Goal: Task Accomplishment & Management: Use online tool/utility

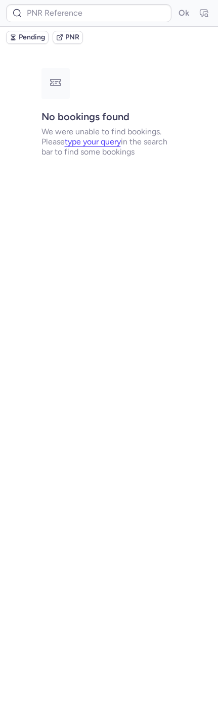
type input "CPQXYG"
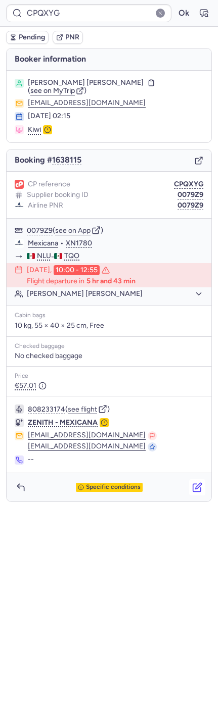
click at [198, 486] on icon "button" at bounding box center [197, 487] width 10 height 10
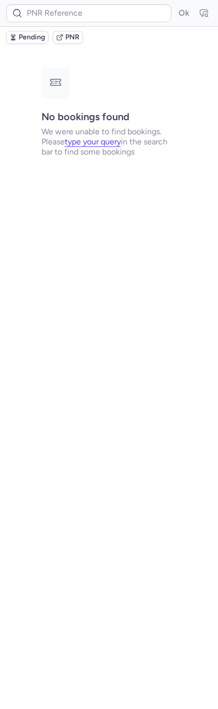
type input "CPQXYG"
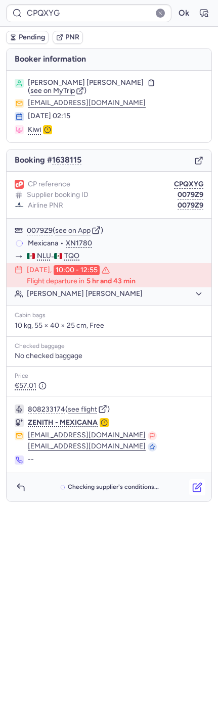
click at [195, 483] on icon "button" at bounding box center [197, 487] width 10 height 10
click at [194, 489] on icon "button" at bounding box center [197, 487] width 10 height 10
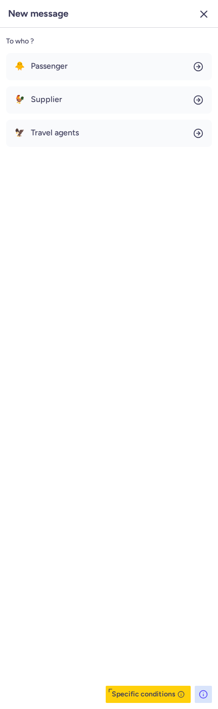
click at [198, 17] on icon "button" at bounding box center [203, 14] width 12 height 12
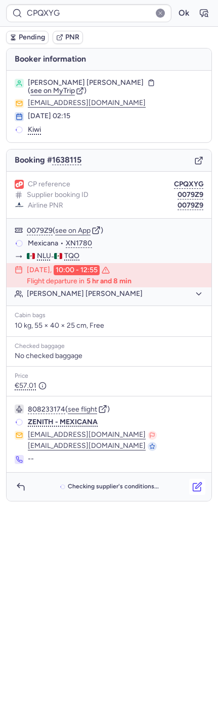
click at [195, 486] on icon "button" at bounding box center [198, 485] width 6 height 6
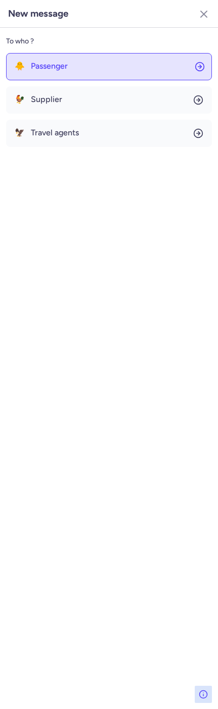
click at [181, 61] on button "🐥 Passenger" at bounding box center [108, 66] width 205 height 27
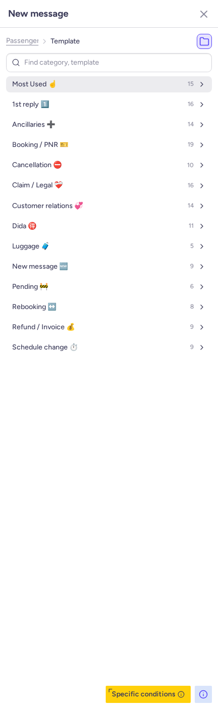
click at [199, 87] on icon "button" at bounding box center [201, 84] width 8 height 8
select select "en"
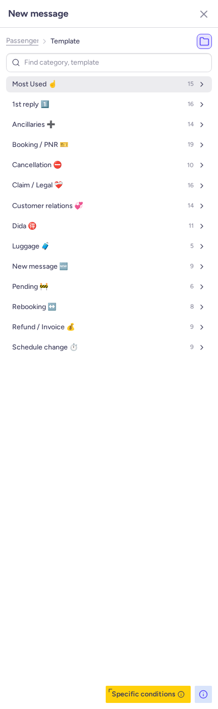
select select "en"
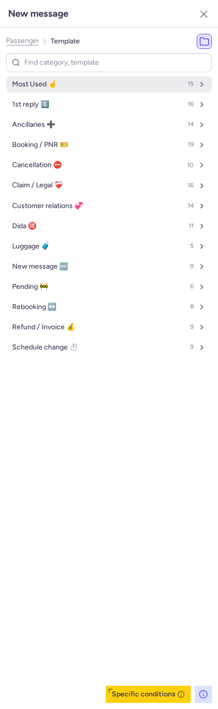
select select "en"
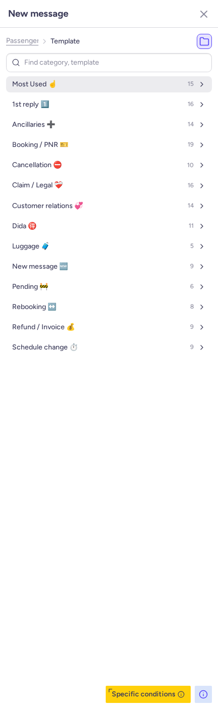
select select "en"
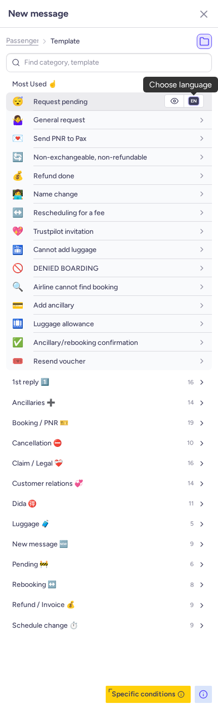
click at [192, 101] on select "fr en de nl pt es it ru" at bounding box center [193, 101] width 9 height 8
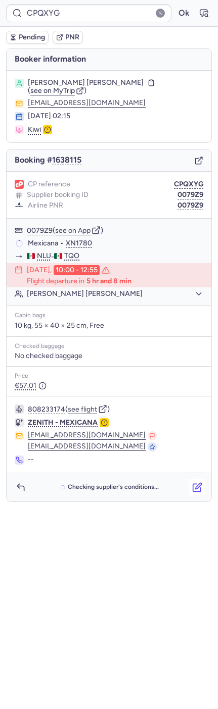
click at [196, 488] on icon "button" at bounding box center [197, 487] width 10 height 10
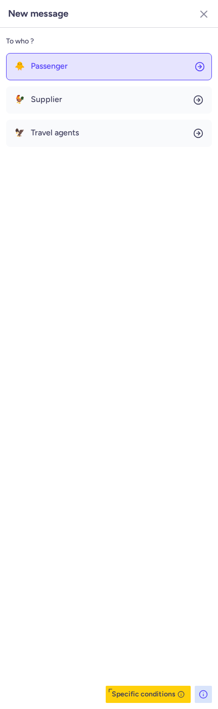
click at [184, 70] on button "🐥 Passenger" at bounding box center [108, 66] width 205 height 27
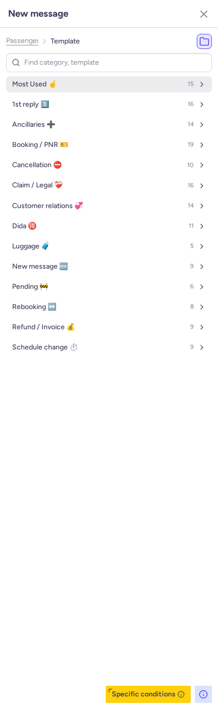
click at [189, 85] on span "15" at bounding box center [190, 84] width 6 height 7
select select "en"
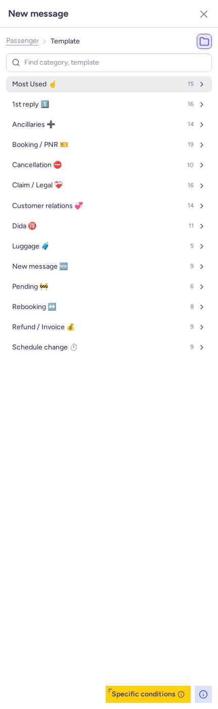
select select "en"
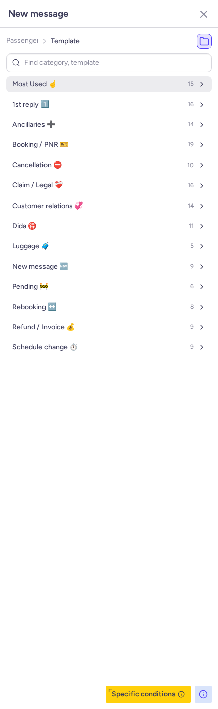
select select "en"
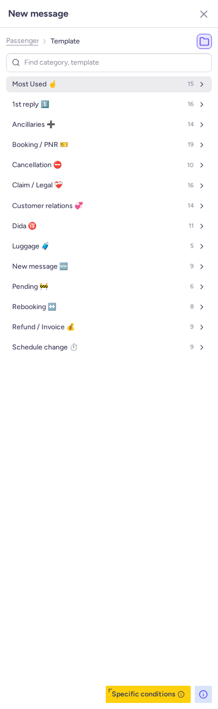
select select "en"
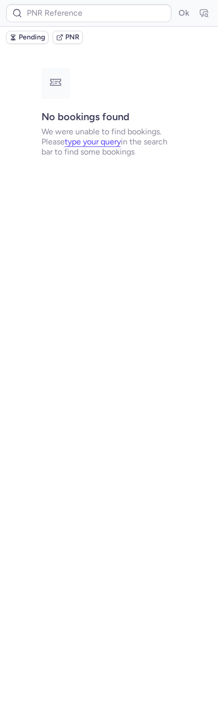
type input "CPQXYG"
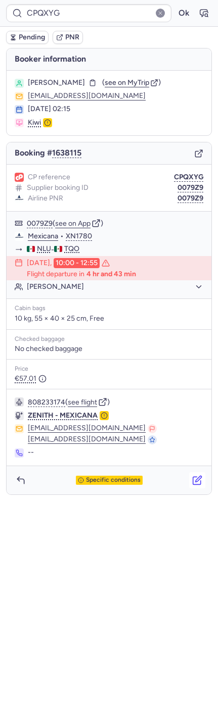
click at [194, 485] on icon "button" at bounding box center [197, 480] width 10 height 10
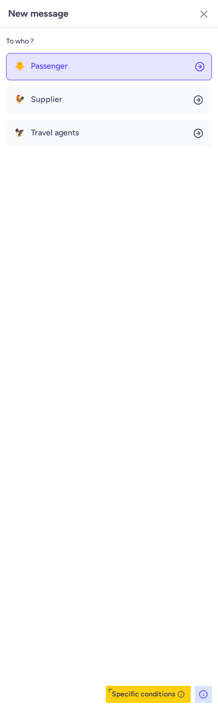
click at [190, 54] on button "🐥 Passenger" at bounding box center [108, 66] width 205 height 27
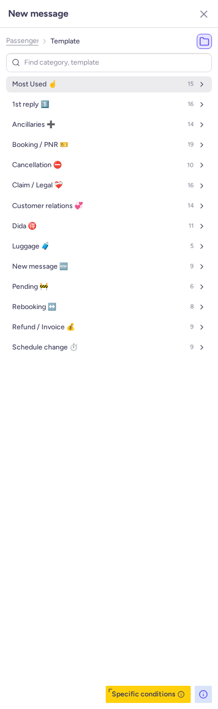
click at [193, 87] on span "15" at bounding box center [190, 84] width 6 height 7
select select "en"
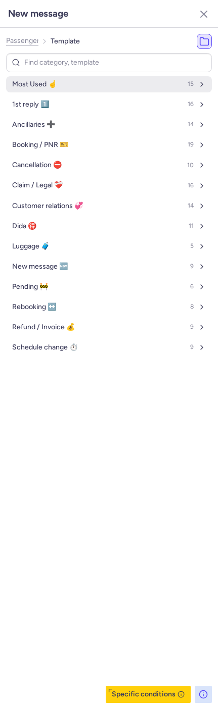
select select "en"
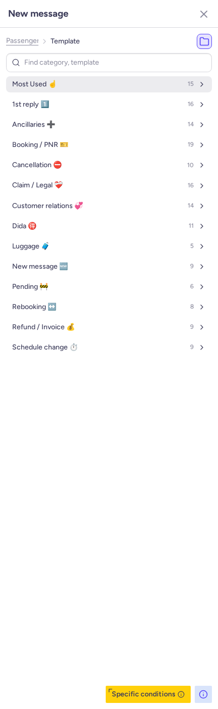
select select "en"
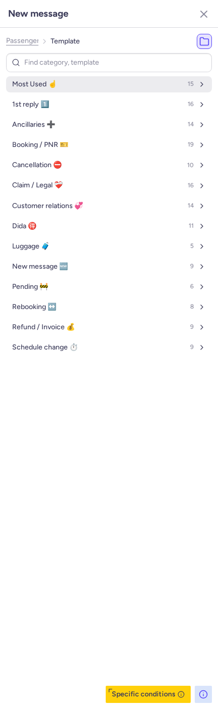
select select "en"
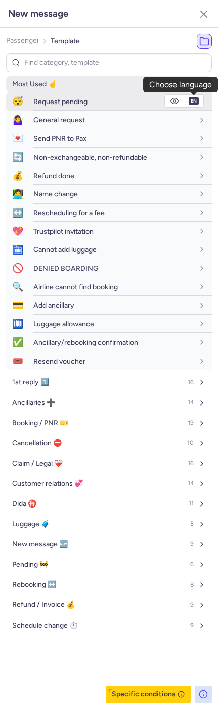
click at [194, 105] on div "fr en de nl pt es it ru en" at bounding box center [193, 101] width 19 height 12
click at [195, 101] on select "fr en de nl pt es it ru" at bounding box center [193, 101] width 9 height 8
select select "nl"
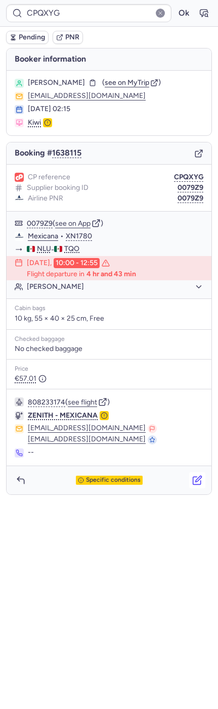
click at [197, 485] on icon "button" at bounding box center [197, 480] width 10 height 10
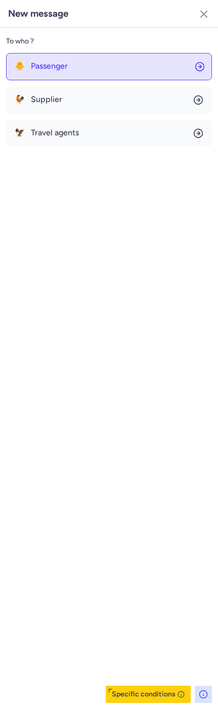
click at [155, 70] on button "🐥 Passenger" at bounding box center [108, 66] width 205 height 27
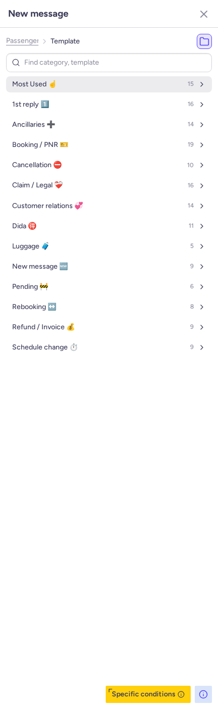
click at [188, 85] on span "15" at bounding box center [190, 84] width 6 height 7
select select "nl"
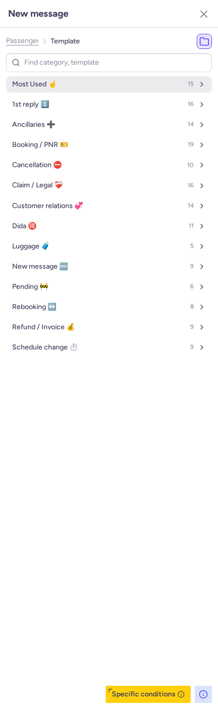
select select "nl"
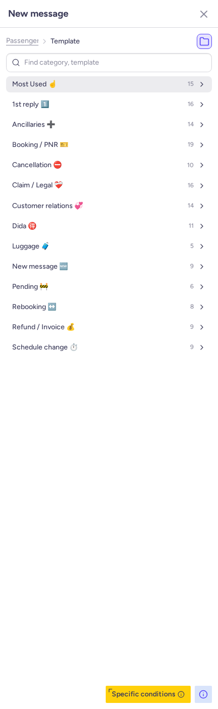
select select "nl"
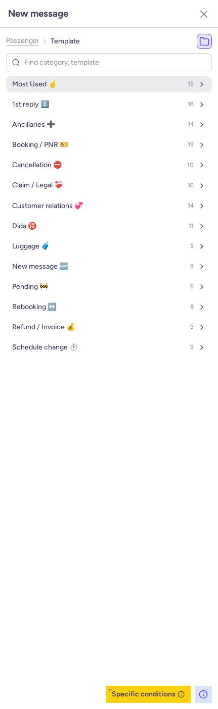
select select "nl"
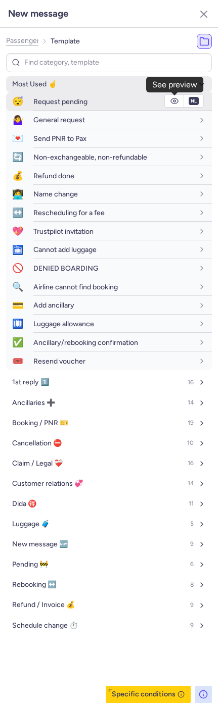
click at [172, 102] on icon "button" at bounding box center [174, 101] width 8 height 8
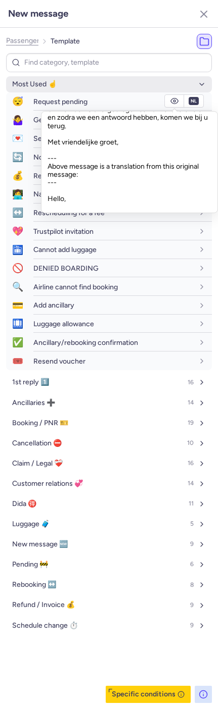
scroll to position [106, 0]
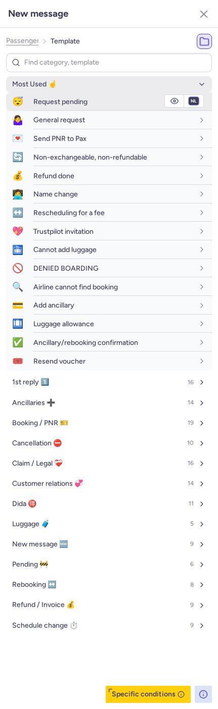
click at [193, 101] on select "fr en de nl pt es it ru" at bounding box center [193, 101] width 9 height 8
select select "en"
